Goal: Task Accomplishment & Management: Complete application form

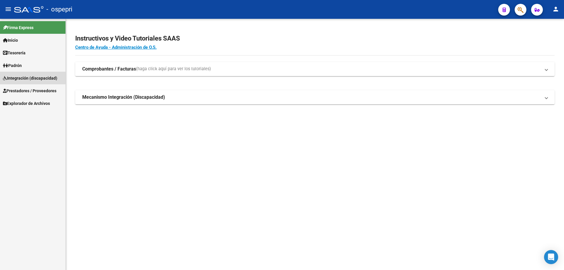
click at [21, 77] on span "Integración (discapacidad)" at bounding box center [30, 78] width 54 height 6
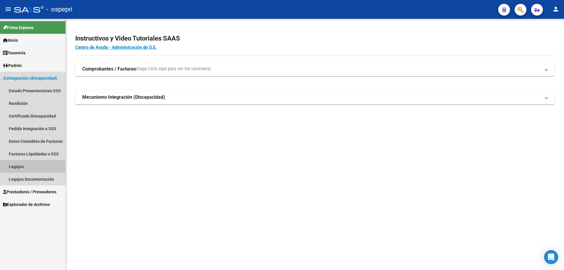
drag, startPoint x: 16, startPoint y: 166, endPoint x: 20, endPoint y: 162, distance: 6.0
click at [16, 166] on link "Legajos" at bounding box center [33, 166] width 66 height 13
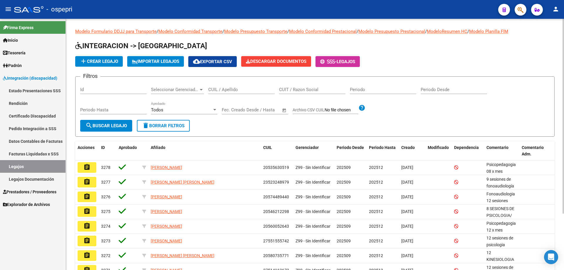
click at [226, 90] on input "CUIL / Apellido" at bounding box center [241, 89] width 66 height 5
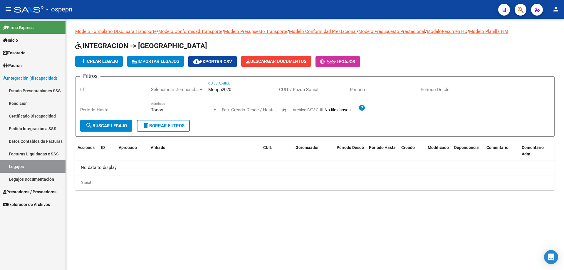
click at [238, 87] on input "Meopp2020" at bounding box center [241, 89] width 66 height 5
type input "M"
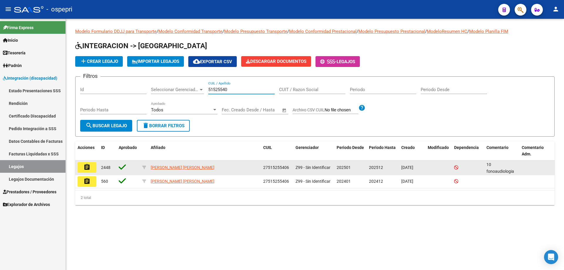
type input "51525540"
click at [92, 170] on button "assignment" at bounding box center [87, 167] width 19 height 11
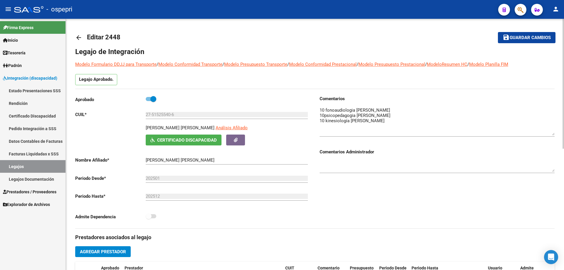
drag, startPoint x: 552, startPoint y: 116, endPoint x: 551, endPoint y: 131, distance: 14.7
click at [552, 132] on textarea at bounding box center [437, 121] width 235 height 28
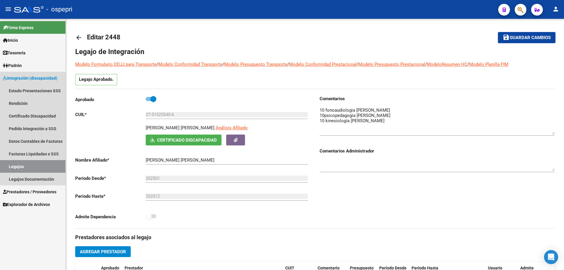
click at [14, 163] on link "Legajos" at bounding box center [33, 166] width 66 height 13
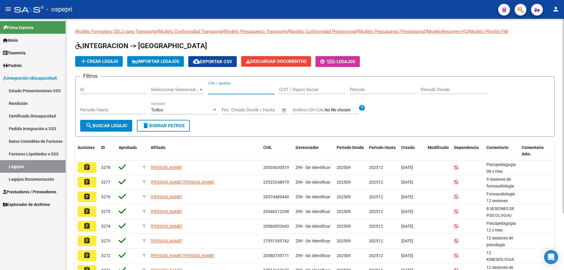
click at [224, 88] on input "CUIL / Apellido" at bounding box center [241, 89] width 66 height 5
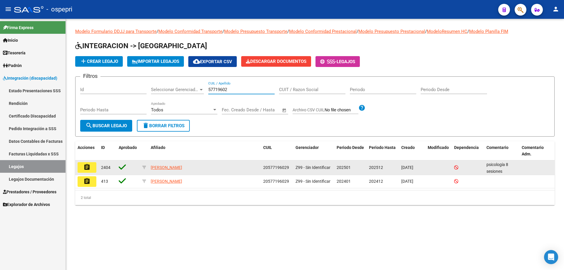
type input "57719602"
click at [93, 168] on button "assignment" at bounding box center [87, 167] width 19 height 11
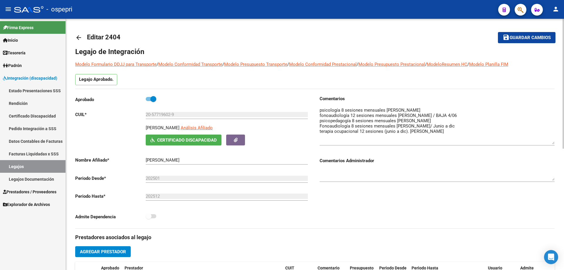
drag, startPoint x: 551, startPoint y: 115, endPoint x: 558, endPoint y: 140, distance: 26.4
click at [558, 140] on div "arrow_back Editar 2404 save Guardar cambios Legajo de Integración Modelo Formul…" at bounding box center [315, 262] width 498 height 486
